Goal: Task Accomplishment & Management: Complete application form

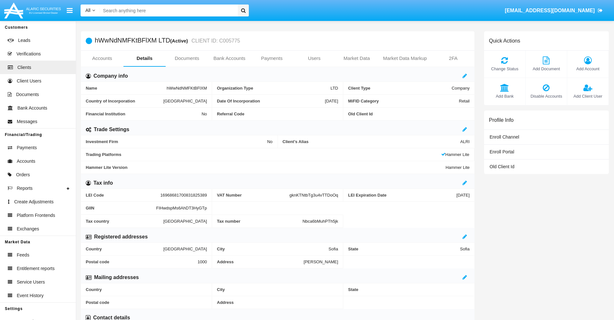
click at [229, 58] on link "Bank Accounts" at bounding box center [229, 58] width 43 height 15
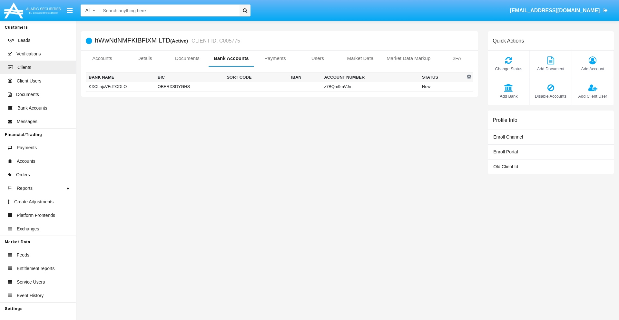
click at [120, 86] on td "KXCLnjcVFdTCDLO" at bounding box center [120, 87] width 69 height 10
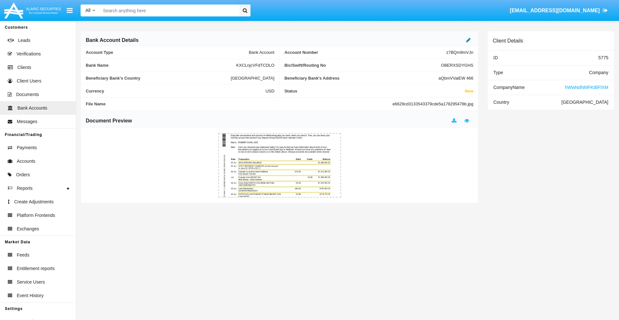
click at [468, 40] on icon at bounding box center [468, 39] width 5 height 5
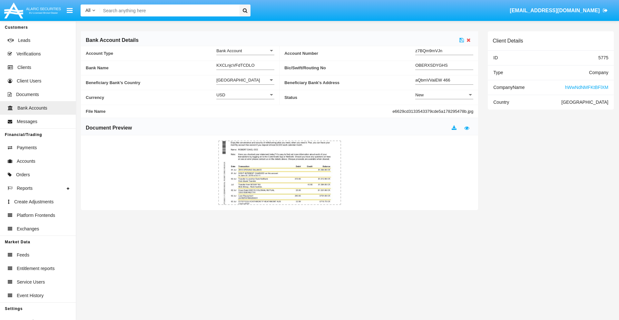
click at [444, 95] on div "New" at bounding box center [441, 94] width 52 height 5
click at [444, 111] on span "Active" at bounding box center [444, 111] width 58 height 13
click at [461, 40] on icon at bounding box center [461, 39] width 5 height 5
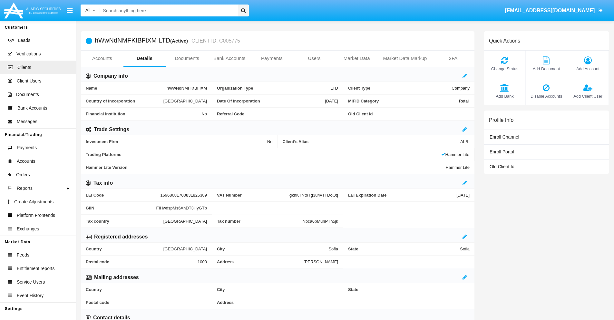
click at [229, 58] on link "Bank Accounts" at bounding box center [229, 58] width 43 height 15
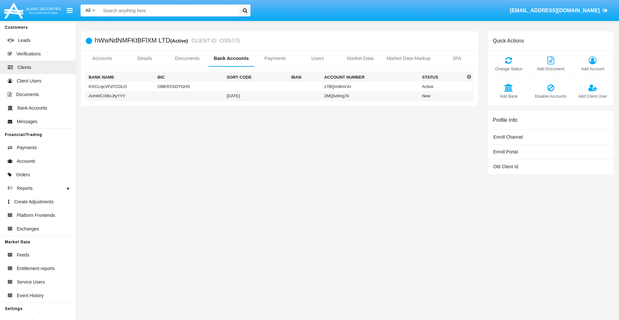
click at [120, 96] on td "AnhWCiXBxJfyYYY" at bounding box center [120, 96] width 69 height 10
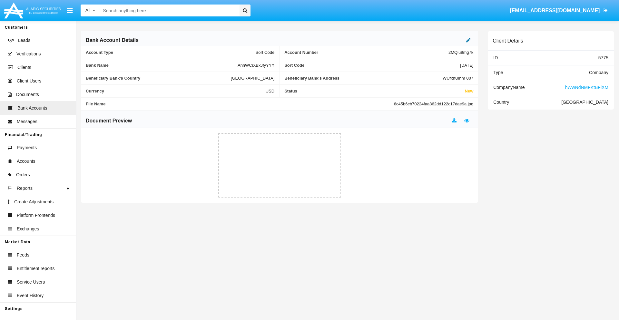
click at [468, 40] on icon at bounding box center [468, 39] width 5 height 5
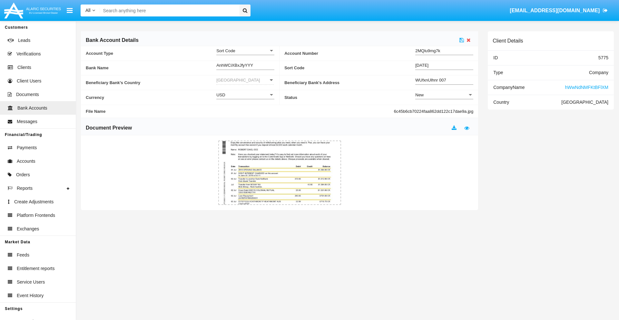
click at [444, 95] on div "New" at bounding box center [441, 94] width 52 height 5
click at [444, 111] on span "Active" at bounding box center [444, 111] width 58 height 13
click at [461, 40] on icon at bounding box center [461, 39] width 5 height 5
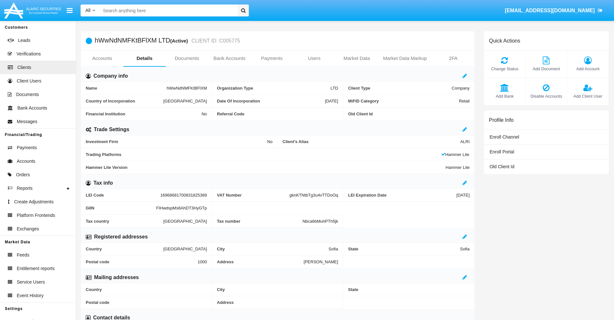
click at [504, 96] on span "Add Bank" at bounding box center [504, 96] width 35 height 6
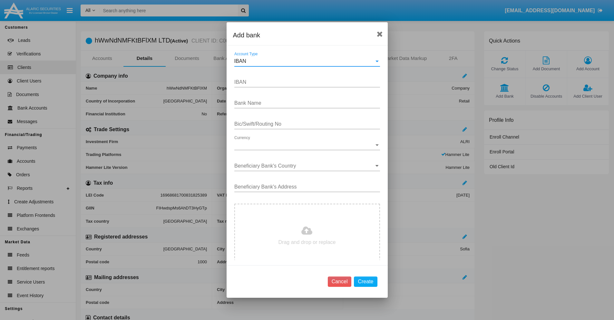
click at [305, 61] on div "IBAN" at bounding box center [304, 61] width 140 height 6
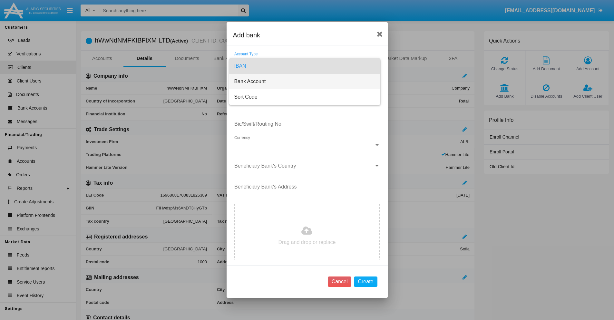
click at [305, 82] on span "Bank Account" at bounding box center [304, 81] width 141 height 15
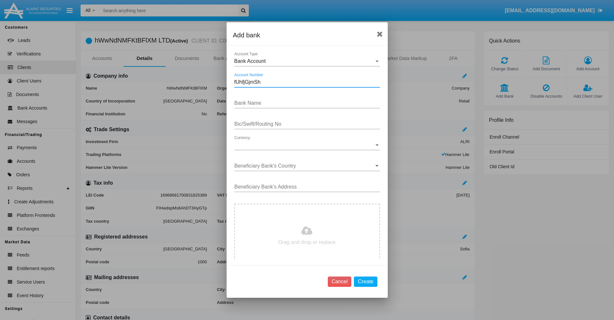
type input "fUhfjGjmSh"
type input "uRqHxwiDavLvpOg"
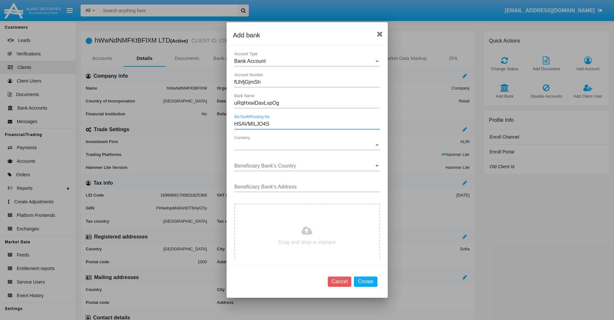
type input "HSAVMILJO4S"
click at [305, 145] on span "Currency" at bounding box center [304, 145] width 140 height 6
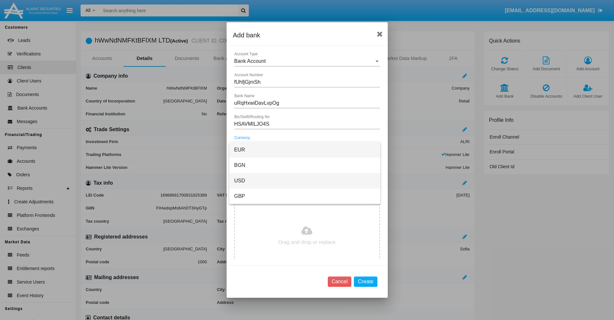
click at [305, 181] on span "USD" at bounding box center [304, 180] width 141 height 15
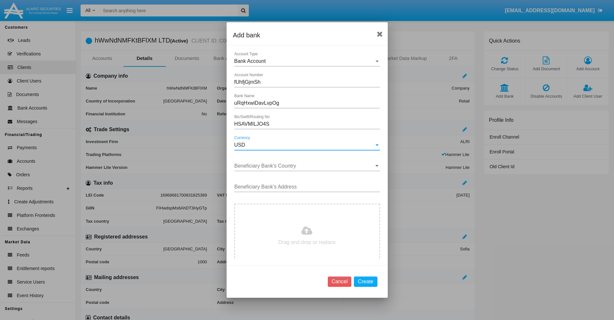
click at [305, 166] on input "Beneficiary Bank's Country" at bounding box center [307, 166] width 146 height 6
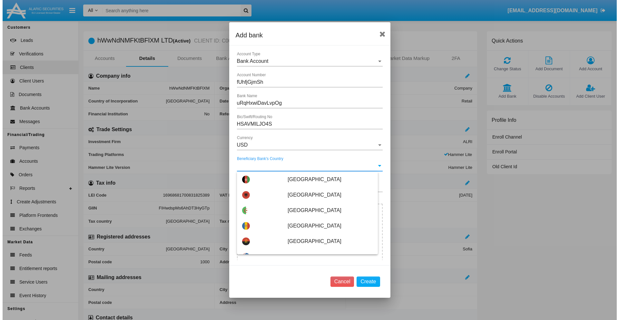
scroll to position [1634, 0]
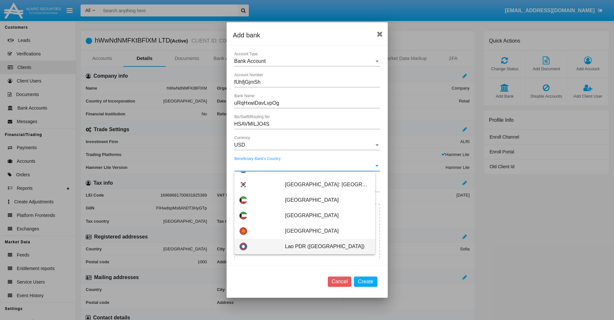
click at [324, 247] on span "Lao PDR (LAOS)" at bounding box center [327, 246] width 85 height 15
type input "Lao PDR (LAOS)"
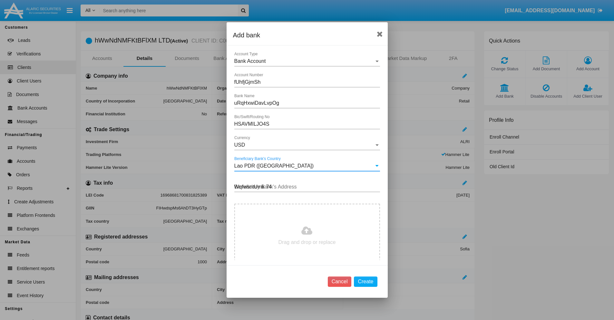
type input "WqfwsntUmk 744"
type input "C:\fakepath\bank-statement.png"
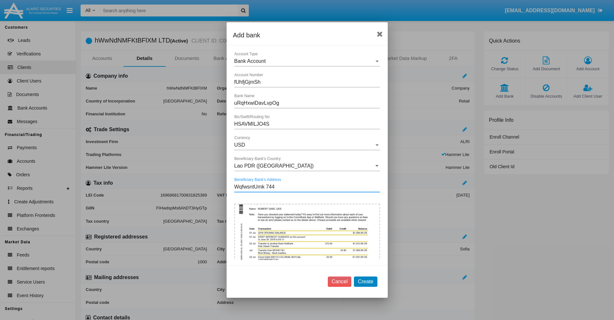
click at [365, 281] on button "Create" at bounding box center [365, 281] width 23 height 10
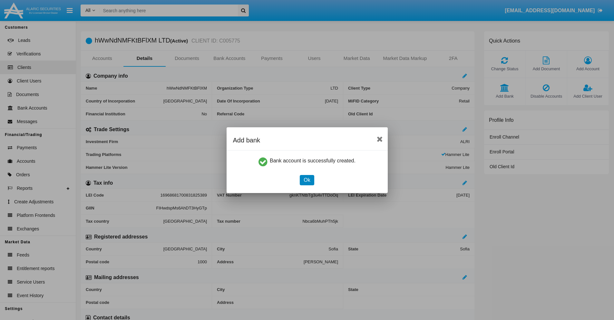
click at [307, 180] on button "Ok" at bounding box center [307, 180] width 14 height 10
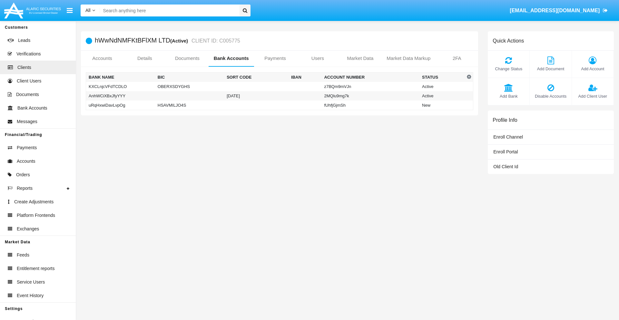
click at [120, 105] on td "uRqHxwiDavLvpOg" at bounding box center [120, 106] width 69 height 10
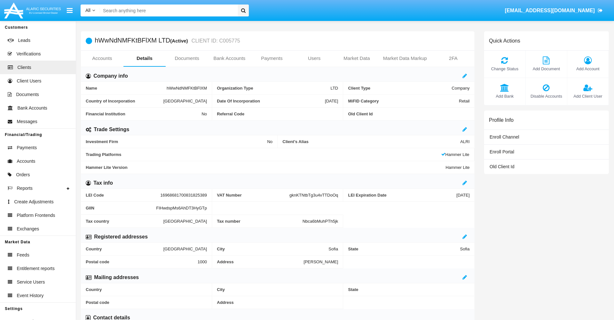
click at [504, 96] on span "Add Bank" at bounding box center [504, 96] width 35 height 6
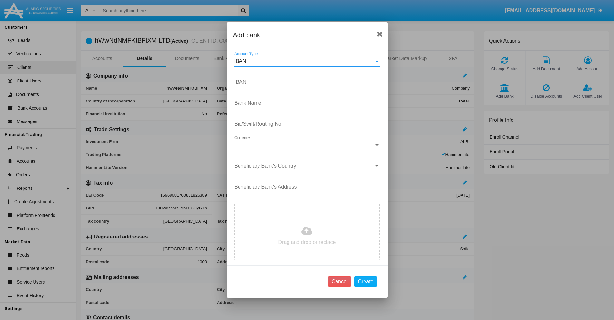
click at [305, 61] on div "IBAN" at bounding box center [304, 61] width 140 height 6
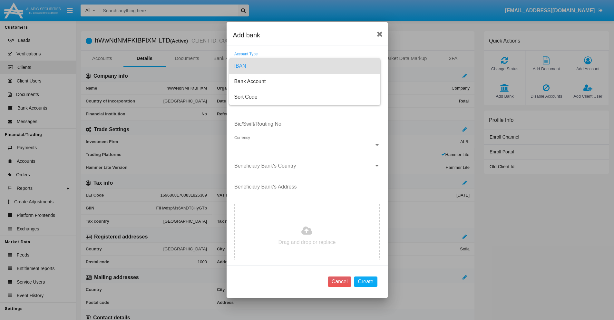
click at [305, 66] on span "IBAN" at bounding box center [304, 65] width 141 height 15
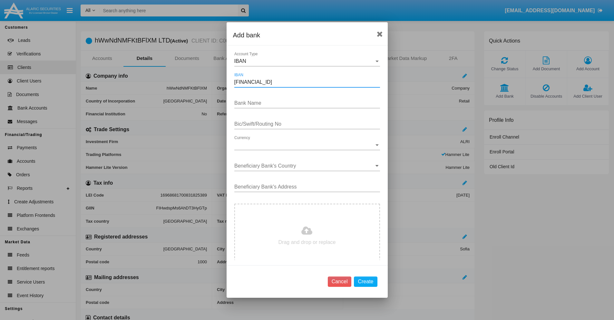
type input "DE31500105175143186793"
type input "GOllwWCcVPqegjr"
type input "UQJHDIZUBUP"
click at [305, 145] on span "Currency" at bounding box center [304, 145] width 140 height 6
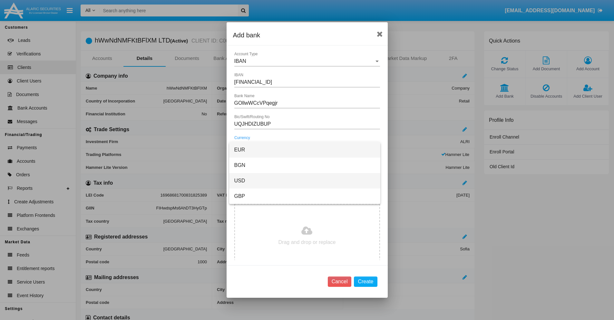
click at [305, 181] on span "USD" at bounding box center [304, 180] width 141 height 15
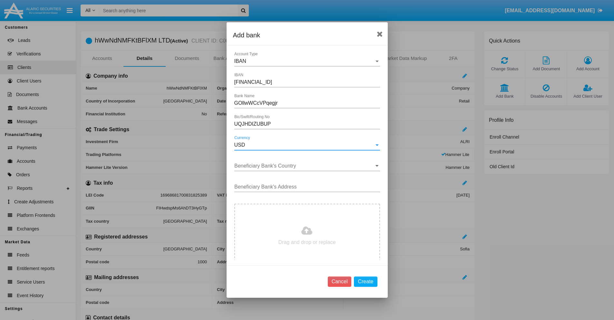
click at [305, 166] on input "Beneficiary Bank's Country" at bounding box center [307, 166] width 146 height 6
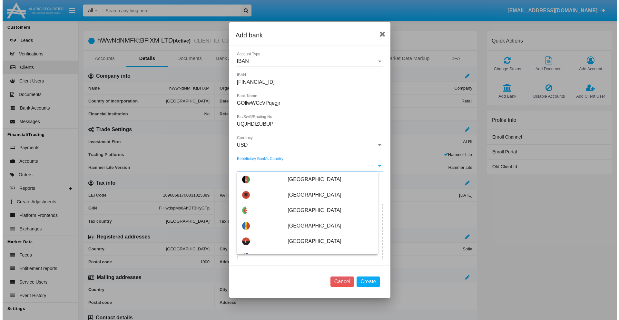
scroll to position [505, 0]
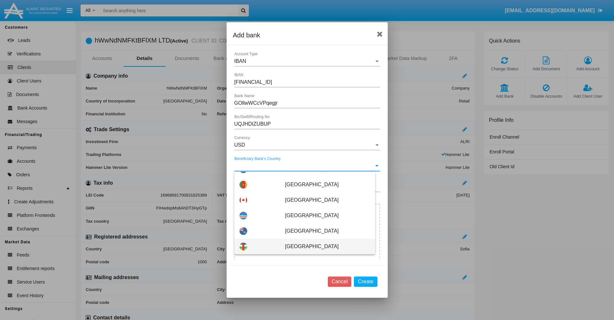
click at [324, 247] on span "Central African Republic" at bounding box center [327, 246] width 85 height 15
type input "Central African Republic"
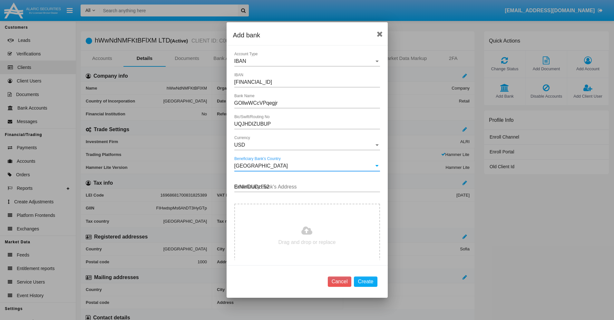
type input "ErNInDUDzl 525"
type input "C:\fakepath\bank-statement.png"
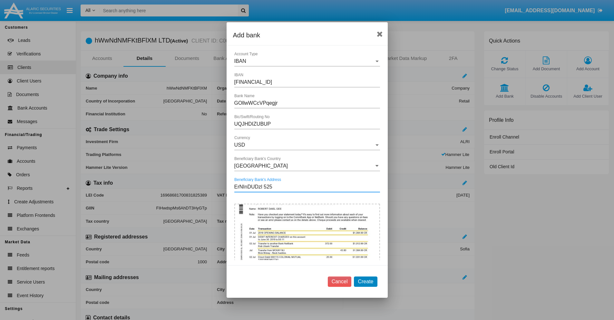
click at [365, 281] on button "Create" at bounding box center [365, 281] width 23 height 10
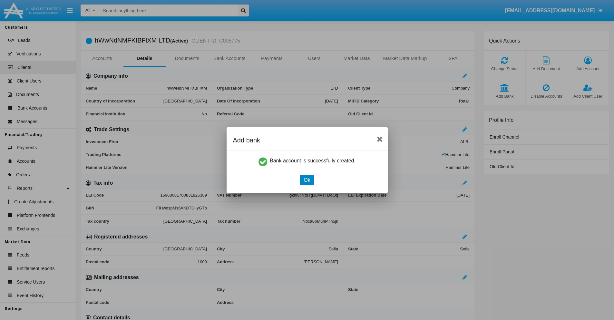
click at [307, 180] on button "Ok" at bounding box center [307, 180] width 14 height 10
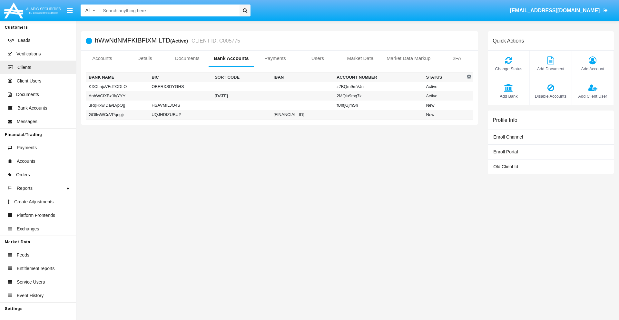
click at [117, 114] on td "GOllwWCcVPqegjr" at bounding box center [117, 115] width 63 height 10
